Goal: Task Accomplishment & Management: Use online tool/utility

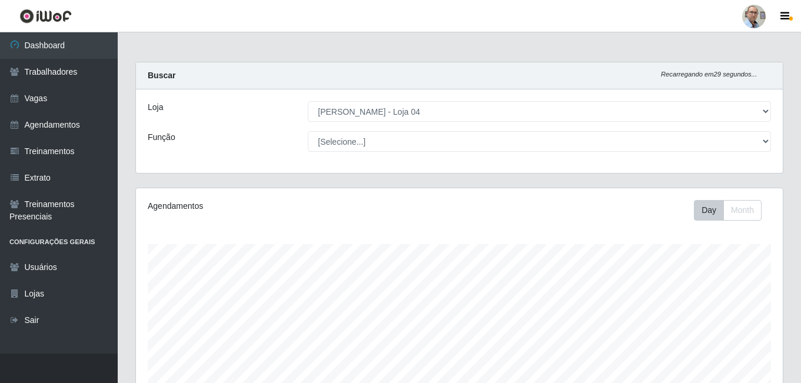
select select "251"
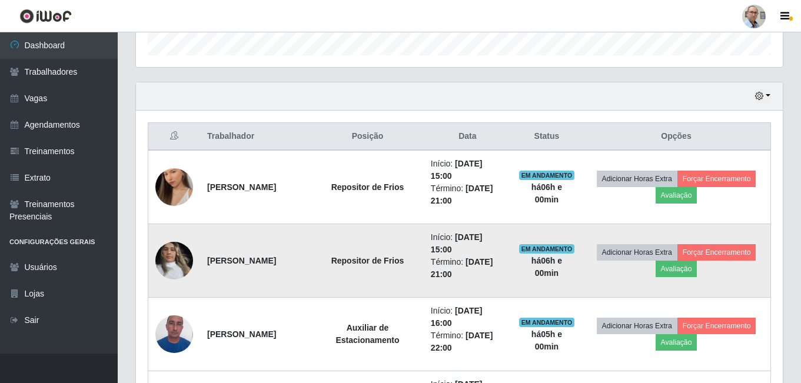
scroll to position [244, 647]
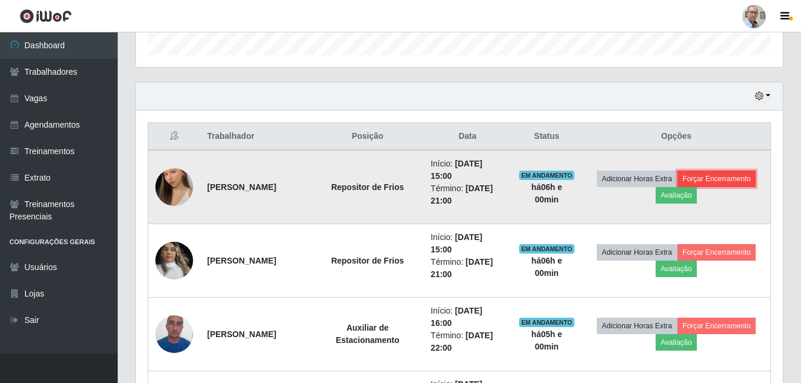
click at [678, 187] on button "Forçar Encerramento" at bounding box center [717, 179] width 79 height 16
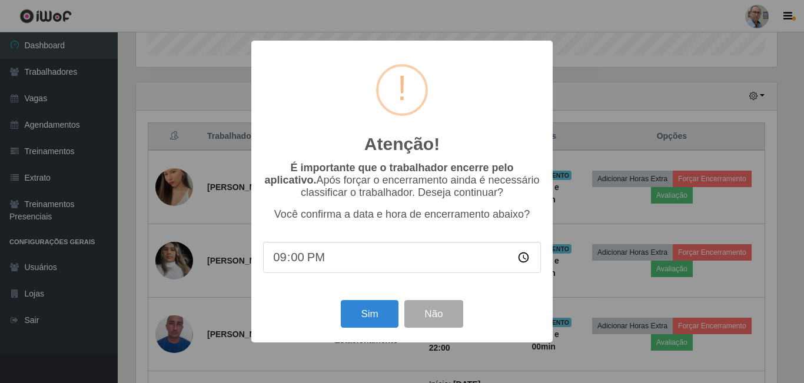
click at [347, 299] on div "Atenção! × É importante que o trabalhador encerre pelo aplicativo. Após forçar …" at bounding box center [401, 192] width 301 height 302
click at [353, 304] on button "Sim" at bounding box center [369, 314] width 57 height 28
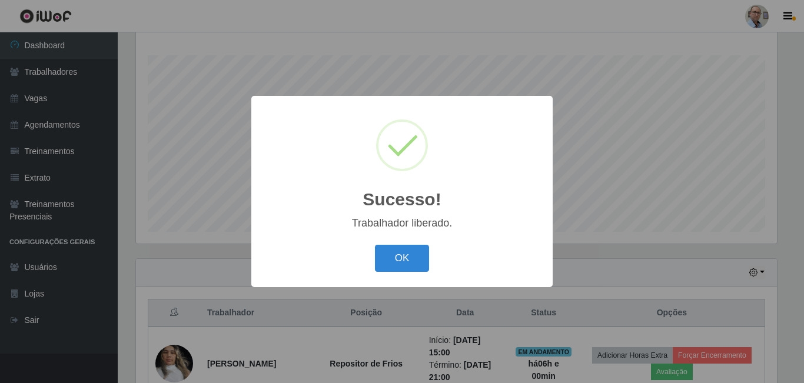
click at [601, 253] on div "Sucesso! × Trabalhador liberado. OK Cancel" at bounding box center [402, 191] width 804 height 383
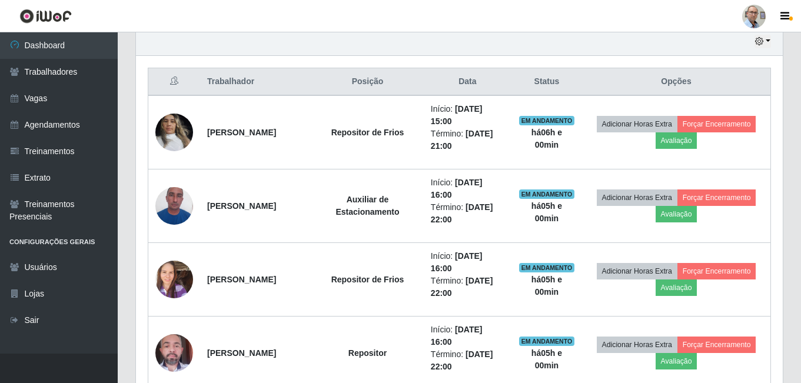
scroll to position [425, 0]
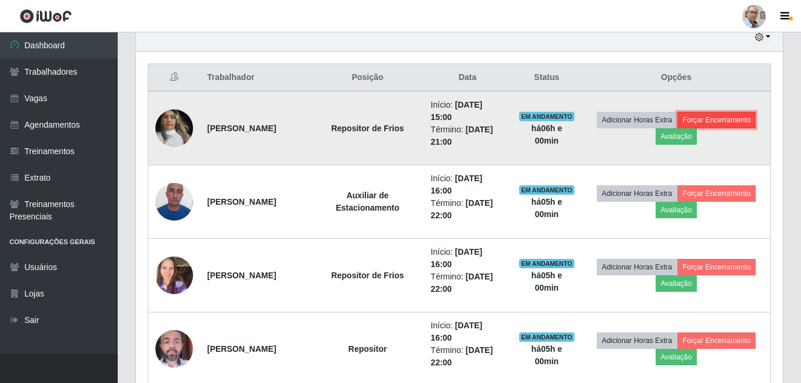
click at [678, 128] on button "Forçar Encerramento" at bounding box center [717, 120] width 79 height 16
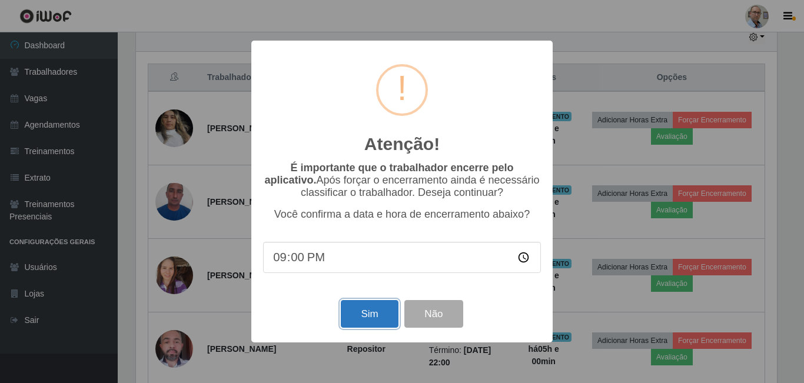
click at [354, 324] on button "Sim" at bounding box center [369, 314] width 57 height 28
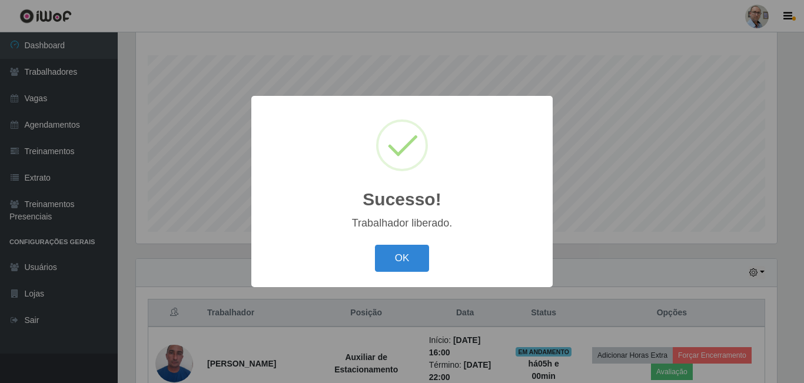
click at [605, 306] on div "Sucesso! × Trabalhador liberado. OK Cancel" at bounding box center [402, 191] width 804 height 383
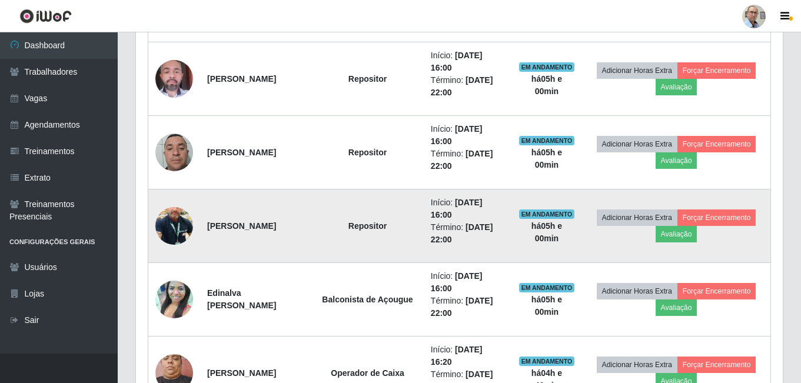
scroll to position [660, 0]
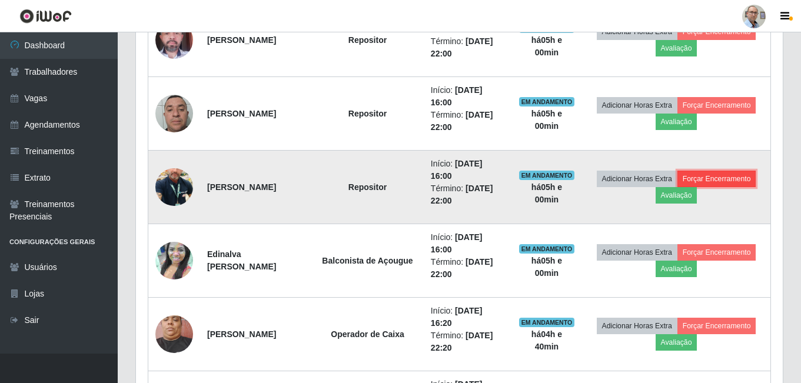
click at [721, 180] on button "Forçar Encerramento" at bounding box center [717, 179] width 79 height 16
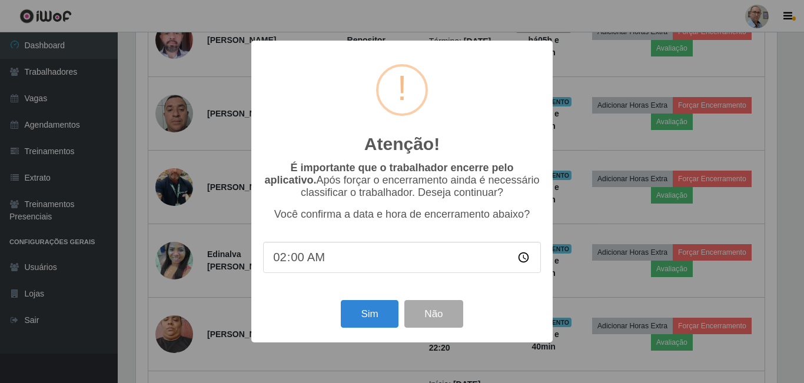
type input "21:00"
click at [363, 324] on button "Sim" at bounding box center [369, 314] width 57 height 28
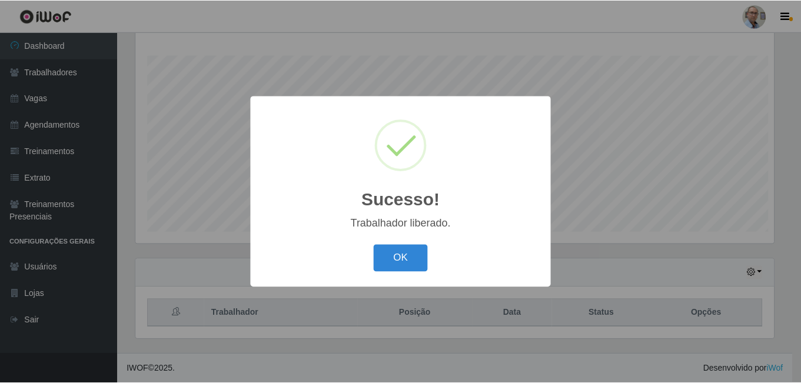
scroll to position [0, 0]
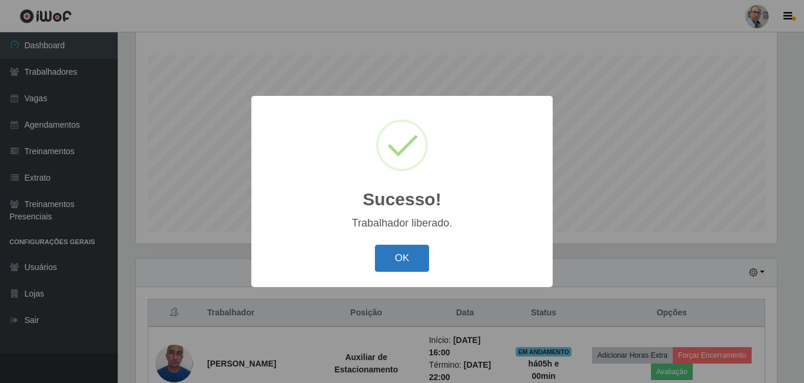
click at [416, 263] on button "OK" at bounding box center [402, 259] width 55 height 28
